Goal: Information Seeking & Learning: Learn about a topic

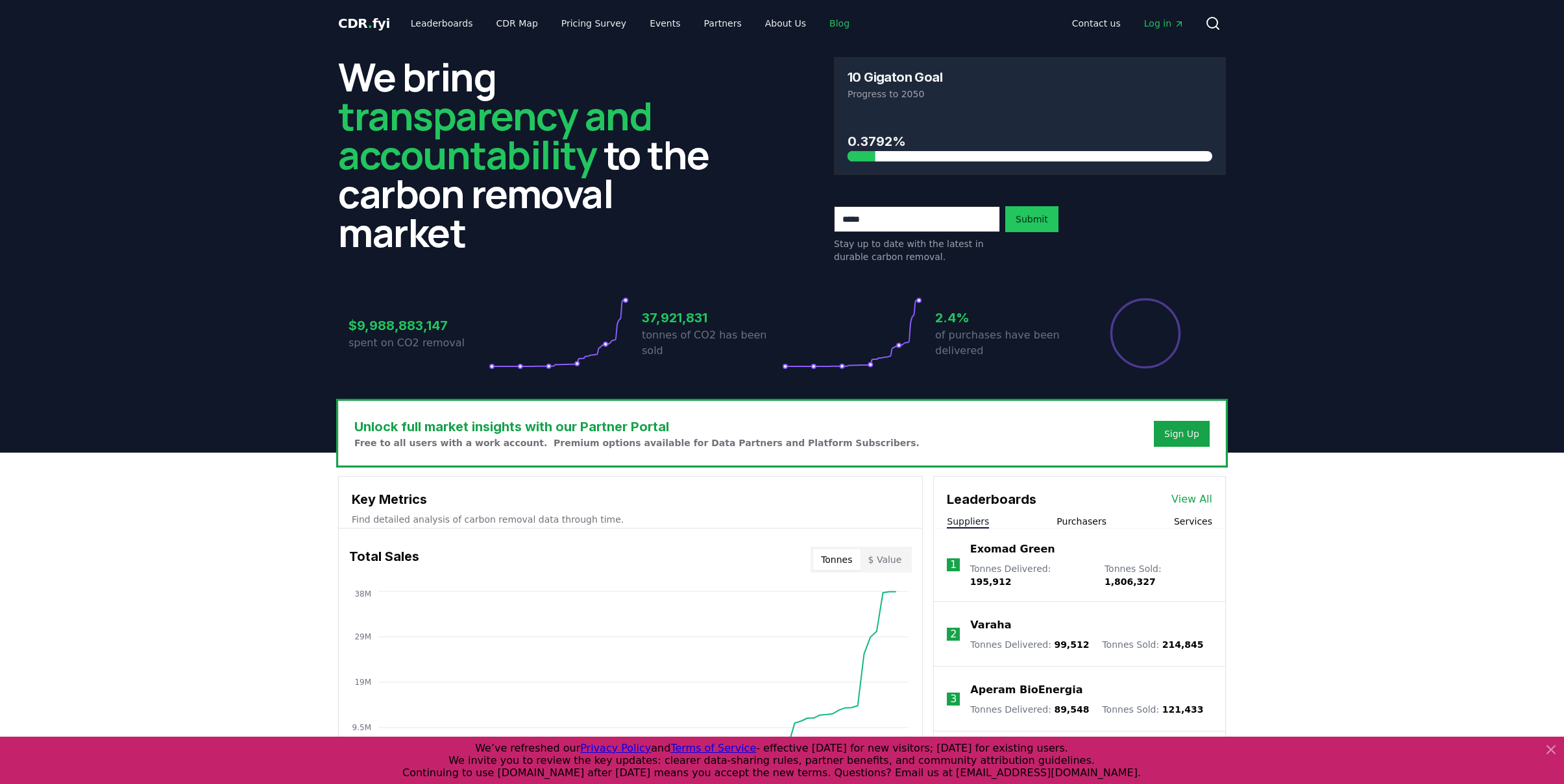
click at [819, 20] on link "Blog" at bounding box center [839, 23] width 41 height 24
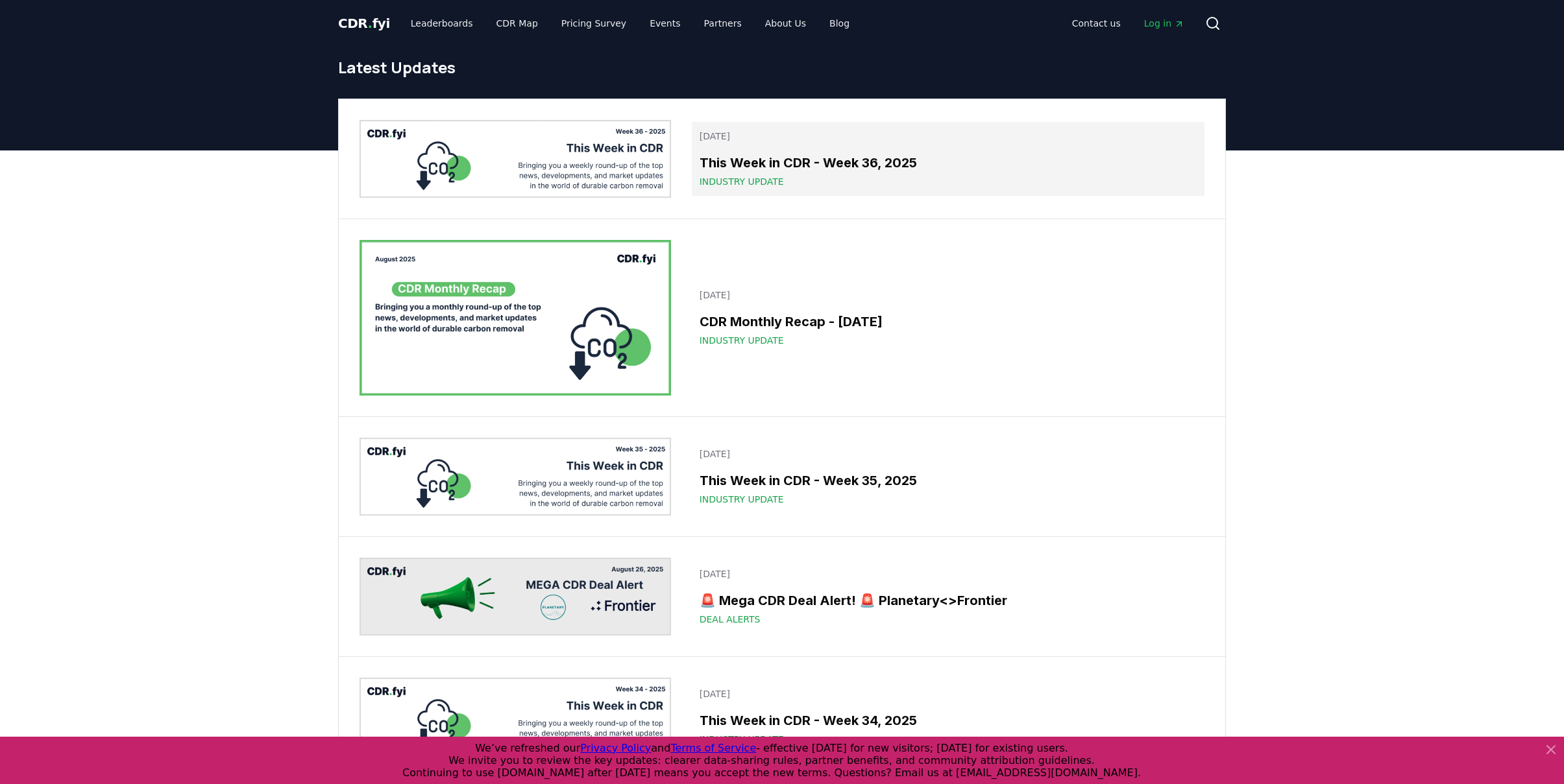
click at [760, 185] on span "Industry Update" at bounding box center [741, 182] width 84 height 13
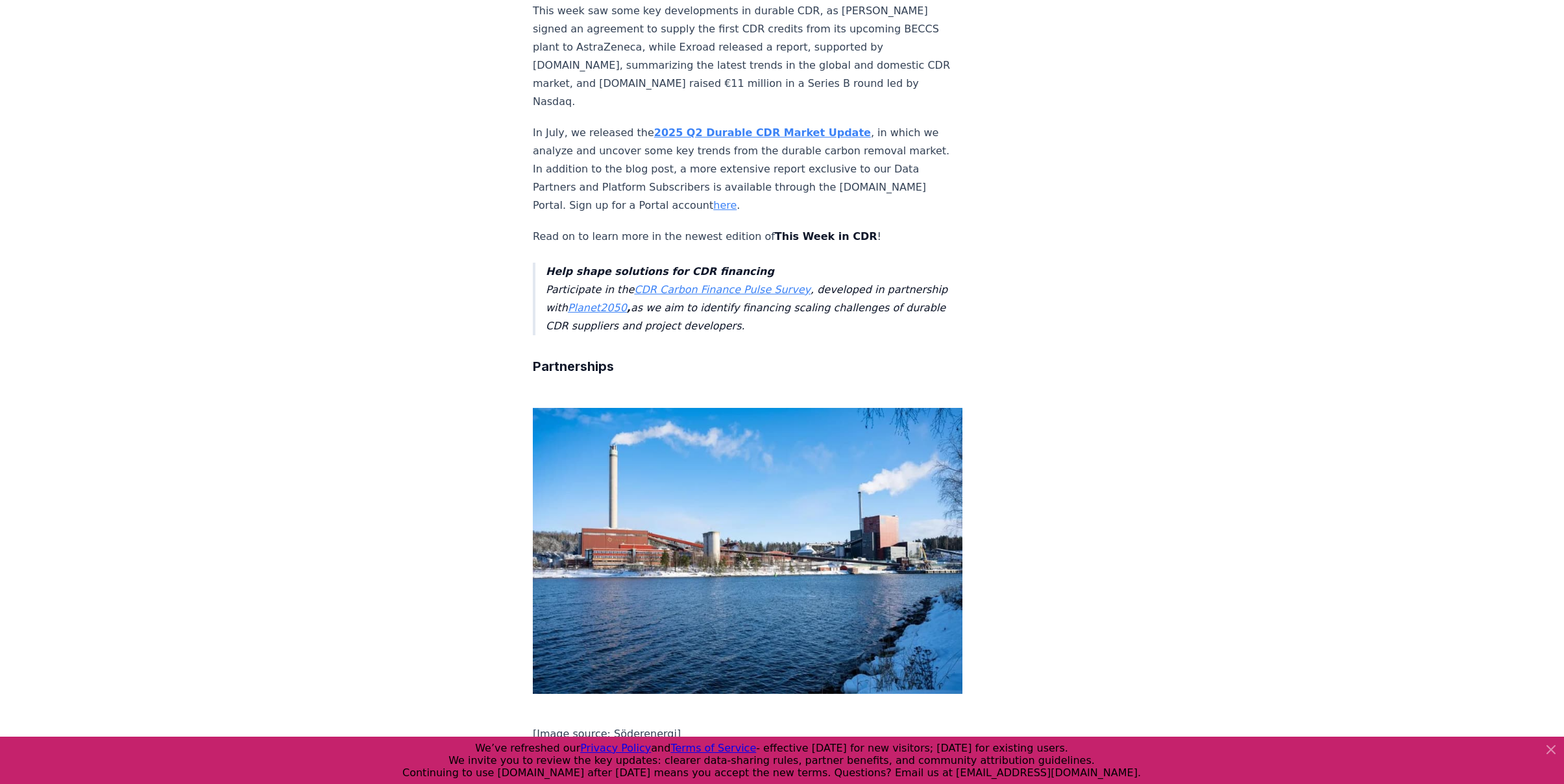
scroll to position [336, 0]
